Goal: Task Accomplishment & Management: Manage account settings

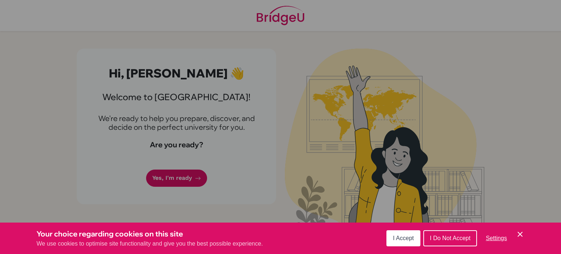
click at [412, 239] on span "I Accept" at bounding box center [403, 238] width 21 height 6
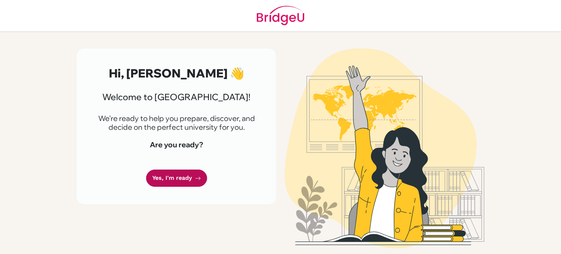
click at [173, 182] on link "Yes, I'm ready" at bounding box center [176, 177] width 61 height 17
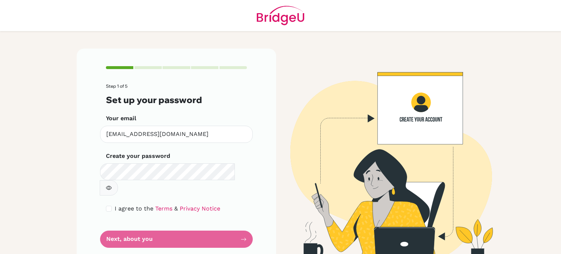
click at [112, 185] on icon "button" at bounding box center [109, 188] width 6 height 6
click at [111, 205] on input "checkbox" at bounding box center [109, 208] width 6 height 6
checkbox input "true"
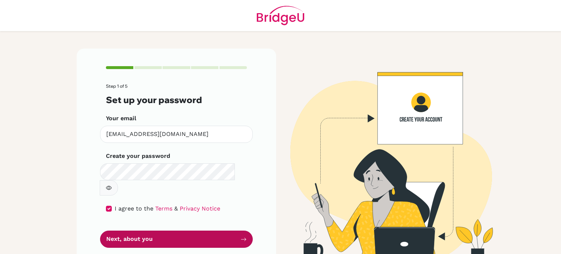
click at [129, 230] on button "Next, about you" at bounding box center [176, 238] width 153 height 17
